Goal: Task Accomplishment & Management: Manage account settings

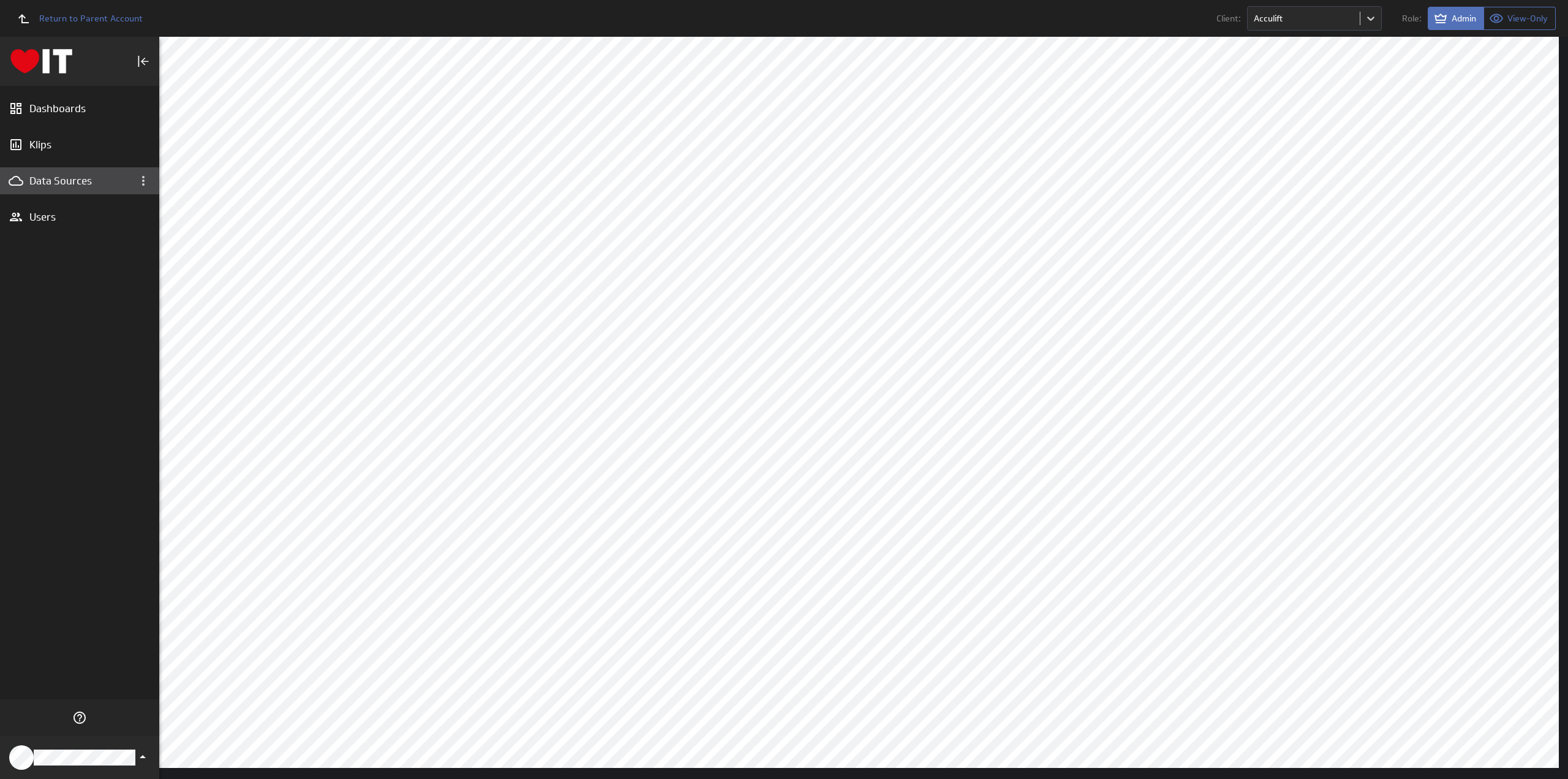
click at [59, 179] on div "Data Sources" at bounding box center [80, 181] width 101 height 14
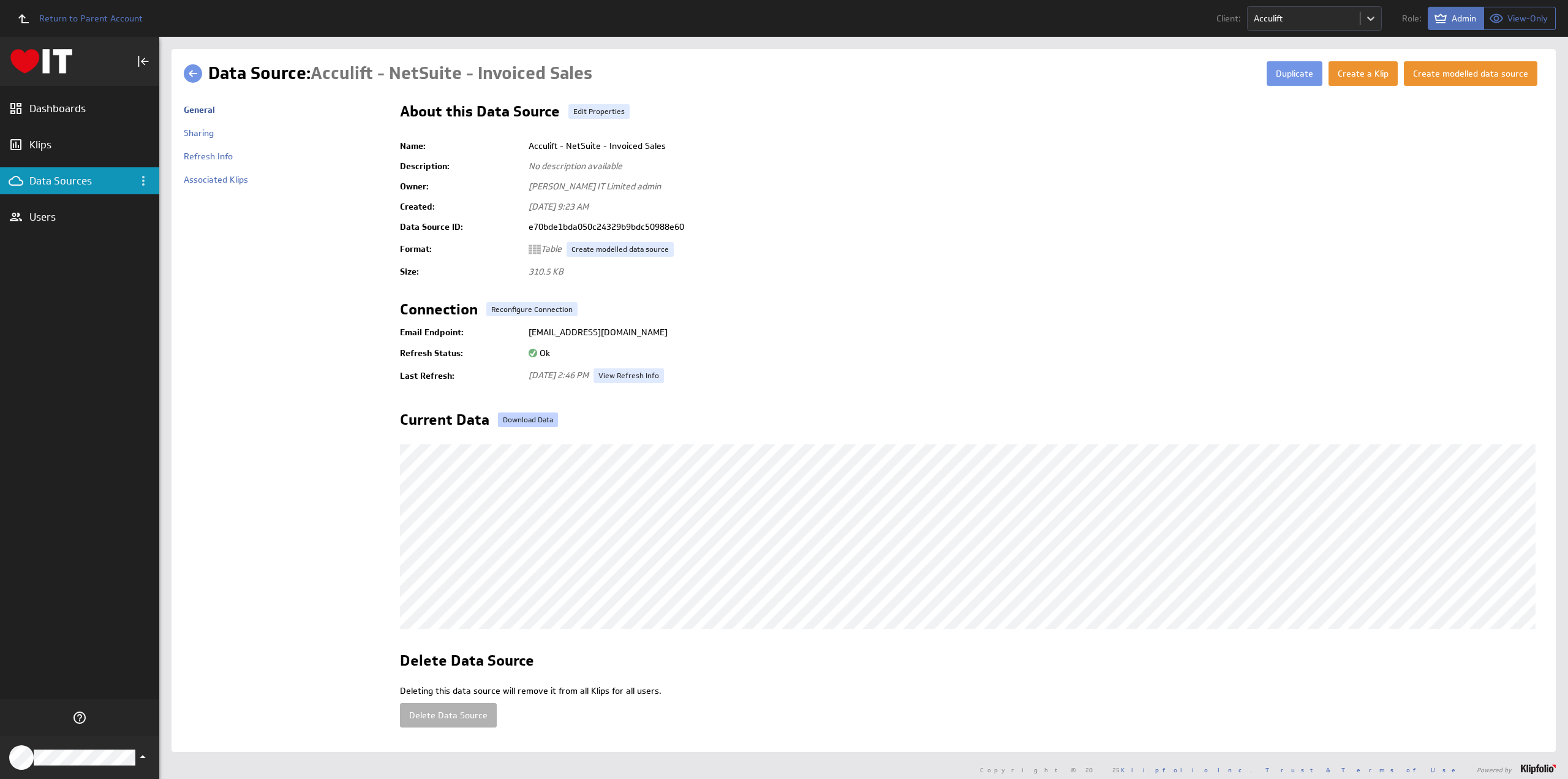
click at [525, 419] on link "Download Data" at bounding box center [528, 420] width 60 height 15
click at [591, 109] on link "Edit Properties" at bounding box center [599, 112] width 61 height 15
click at [525, 419] on link "Download Data" at bounding box center [528, 420] width 60 height 15
click at [602, 112] on link "Edit Properties" at bounding box center [599, 112] width 61 height 15
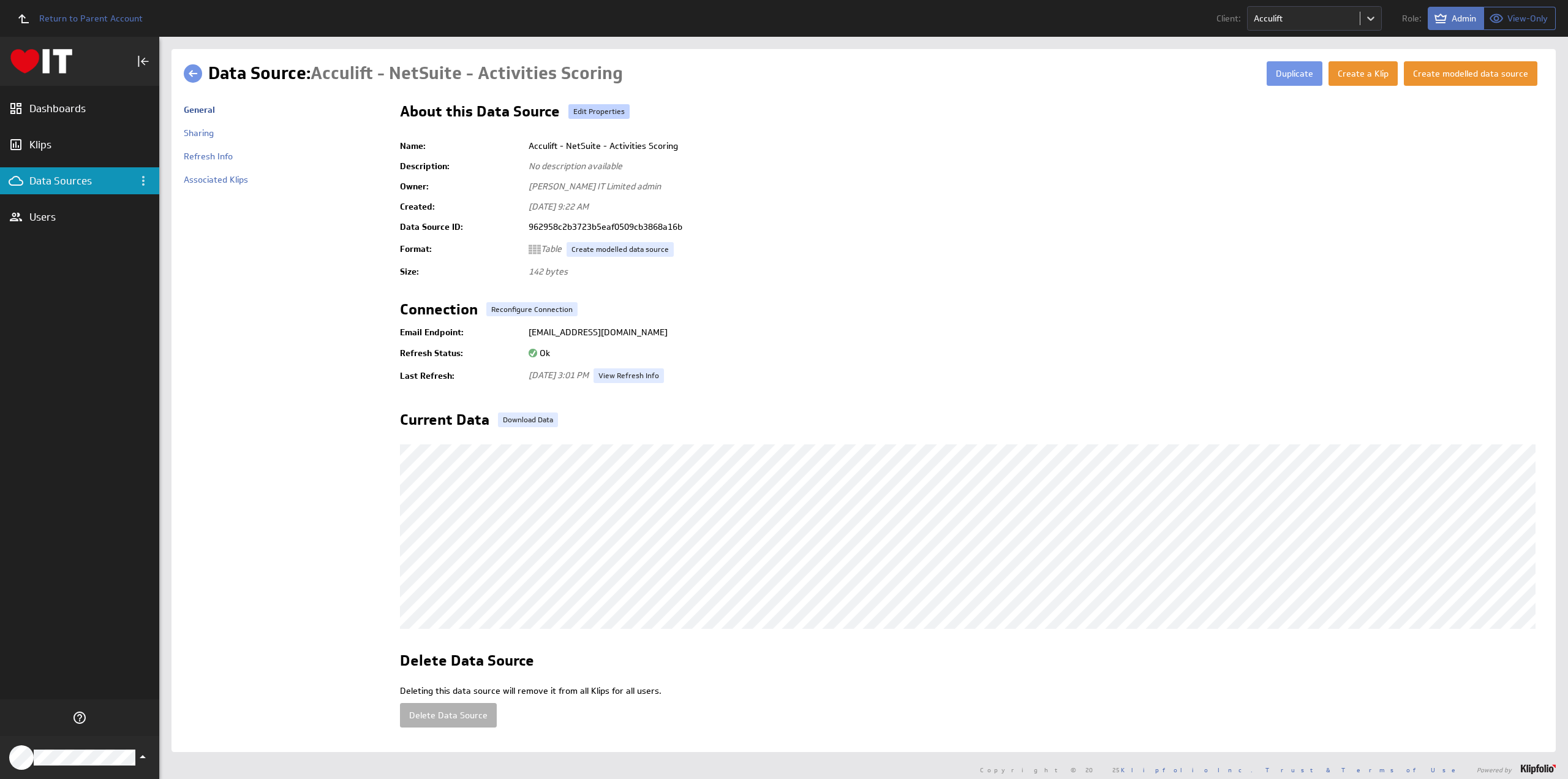
click at [588, 110] on link "Edit Properties" at bounding box center [599, 112] width 61 height 15
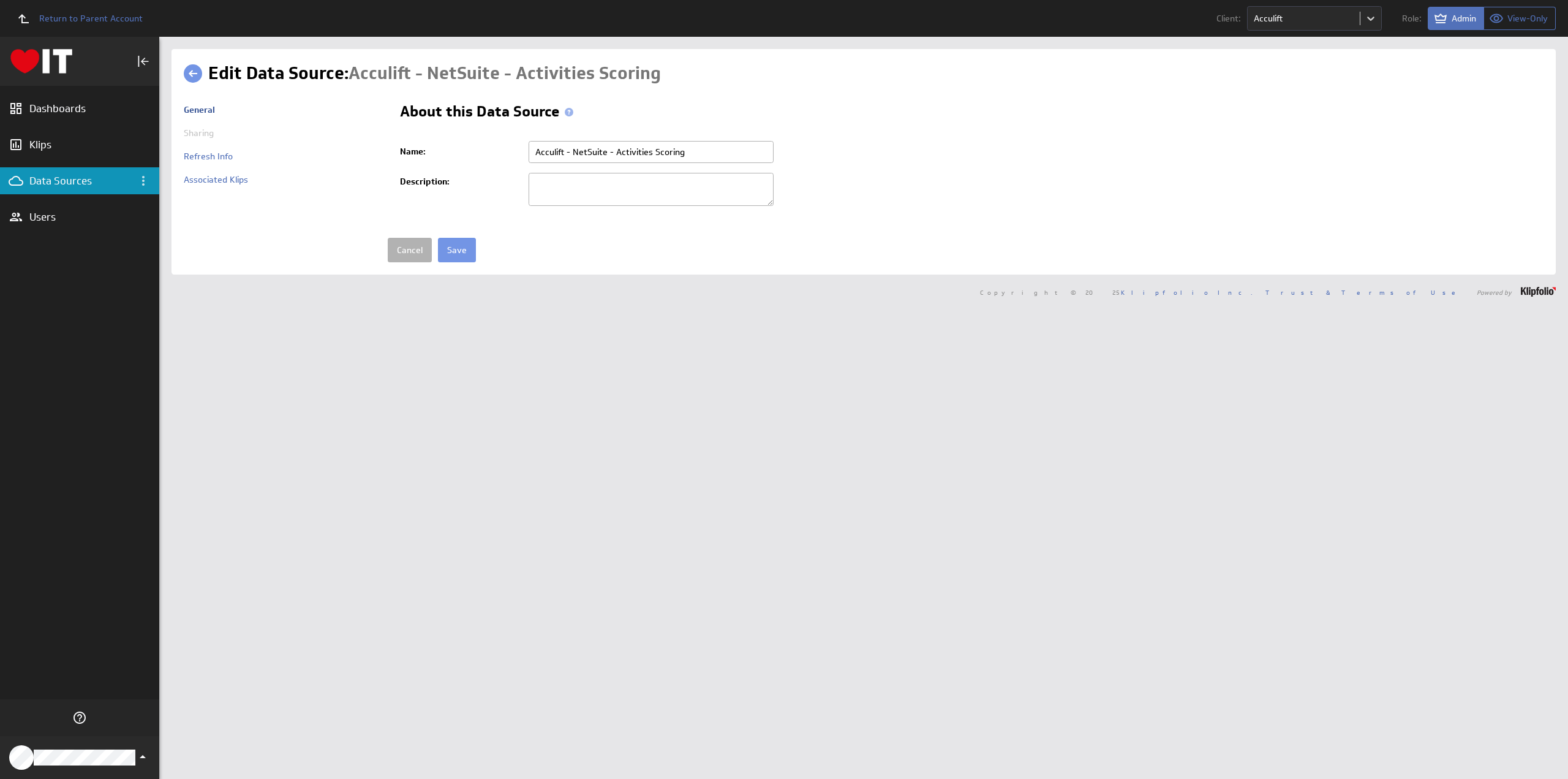
click at [615, 148] on input "Acculift - NetSuite - Activities Scoring" at bounding box center [651, 152] width 245 height 22
type input "Acculift - NetSuite - WTD Activities Scoring"
click at [462, 249] on input "Save" at bounding box center [457, 250] width 38 height 25
click at [615, 148] on input "Acculift - NetSuite - Booked Orders" at bounding box center [651, 152] width 245 height 22
type input "Acculift - NetSuite - MTD Booked Orders"
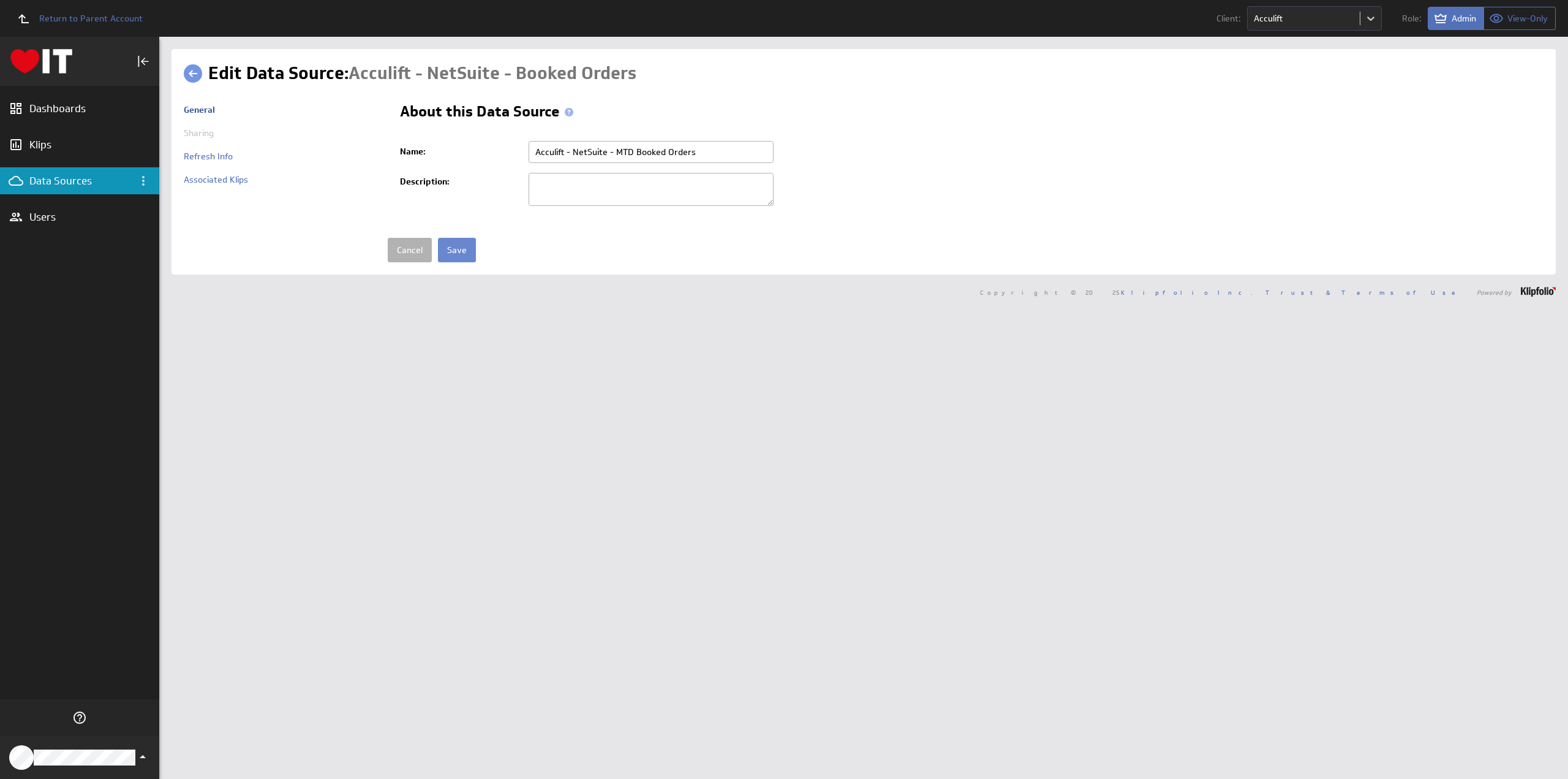
click at [454, 245] on input "Save" at bounding box center [457, 250] width 38 height 25
click at [613, 151] on input "Acculift - NetSuite - Invoiced Sales" at bounding box center [651, 152] width 245 height 22
type input "Acculift - NetSuite - MTD Invoiced Sales"
click at [438, 238] on input "Save" at bounding box center [457, 250] width 38 height 25
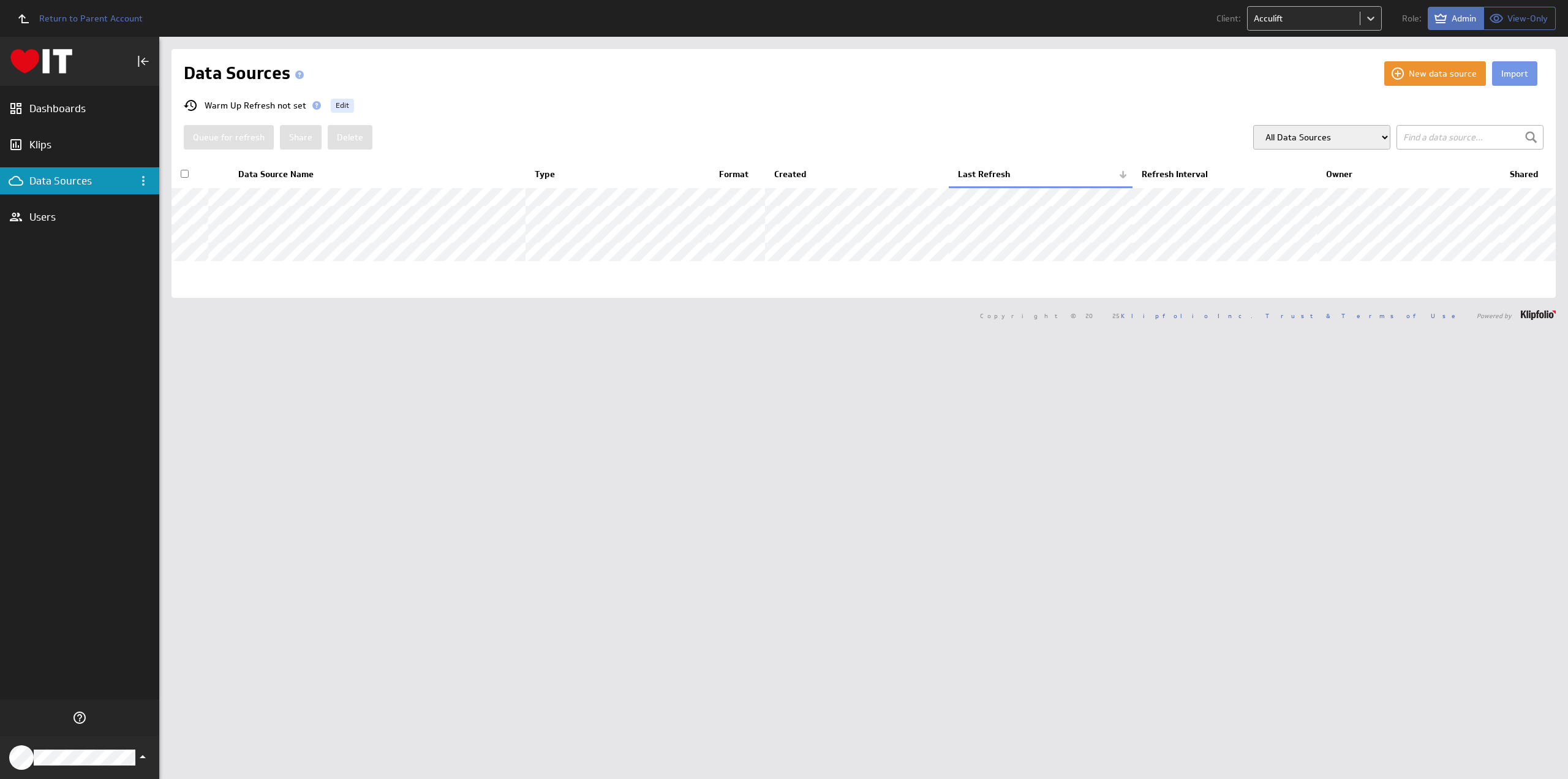
click at [1277, 18] on body "Return to Parent Account Client: Acculift Role: Admin View-Only (no message) Da…" at bounding box center [784, 390] width 1568 height 779
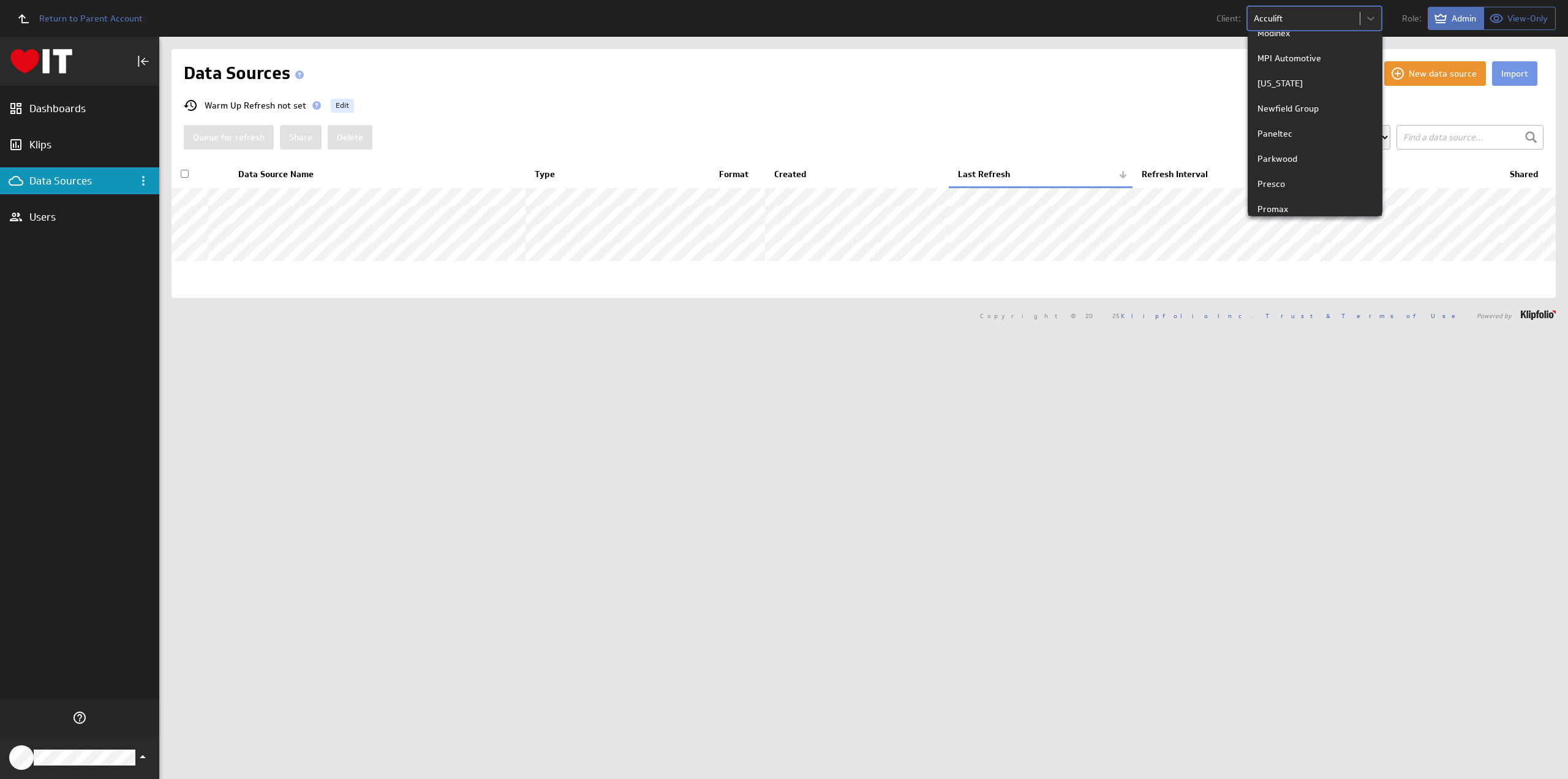
scroll to position [1225, 0]
click at [1288, 106] on p "PSI Group" at bounding box center [1277, 112] width 39 height 13
